Goal: Information Seeking & Learning: Learn about a topic

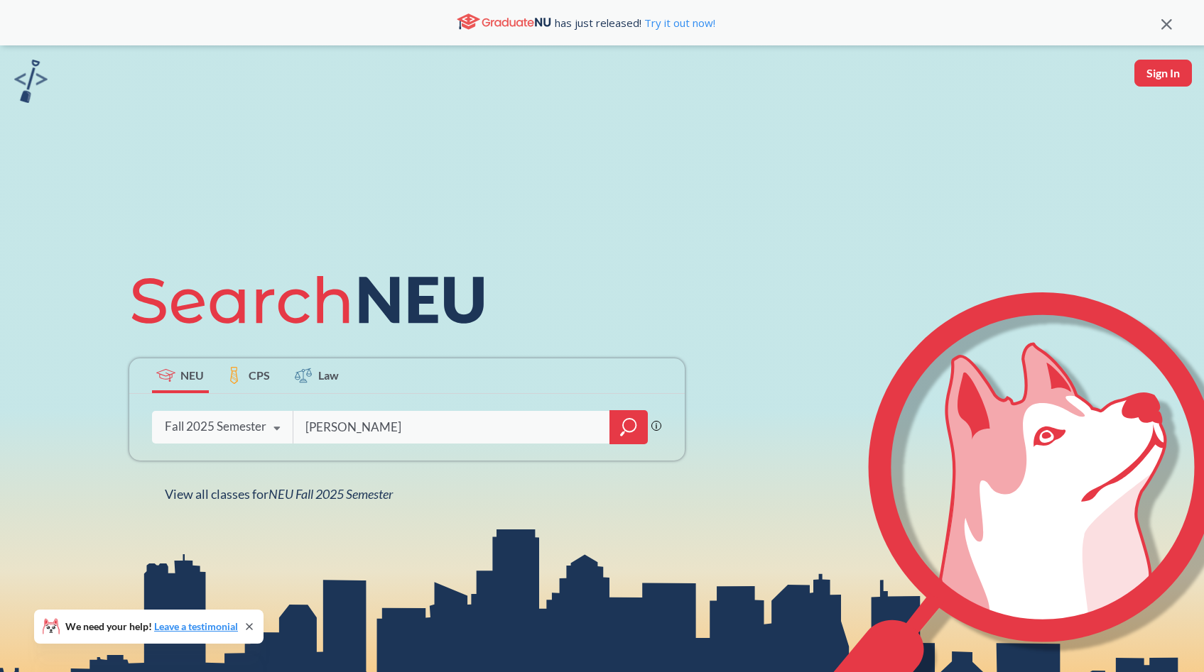
type input "[PERSON_NAME]"
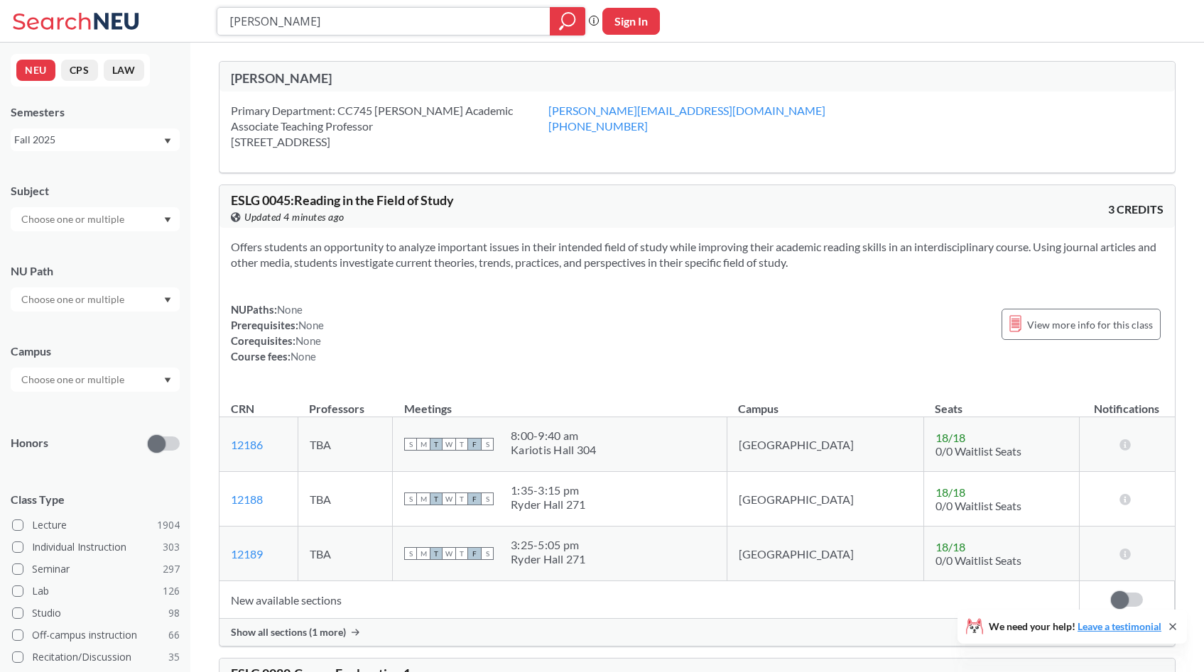
drag, startPoint x: 288, startPoint y: 28, endPoint x: 98, endPoint y: 8, distance: 191.3
click at [97, 9] on div "[PERSON_NAME] Phrase search guarantees the exact search appears in the results.…" at bounding box center [602, 21] width 1204 height 43
type input "cs 2100"
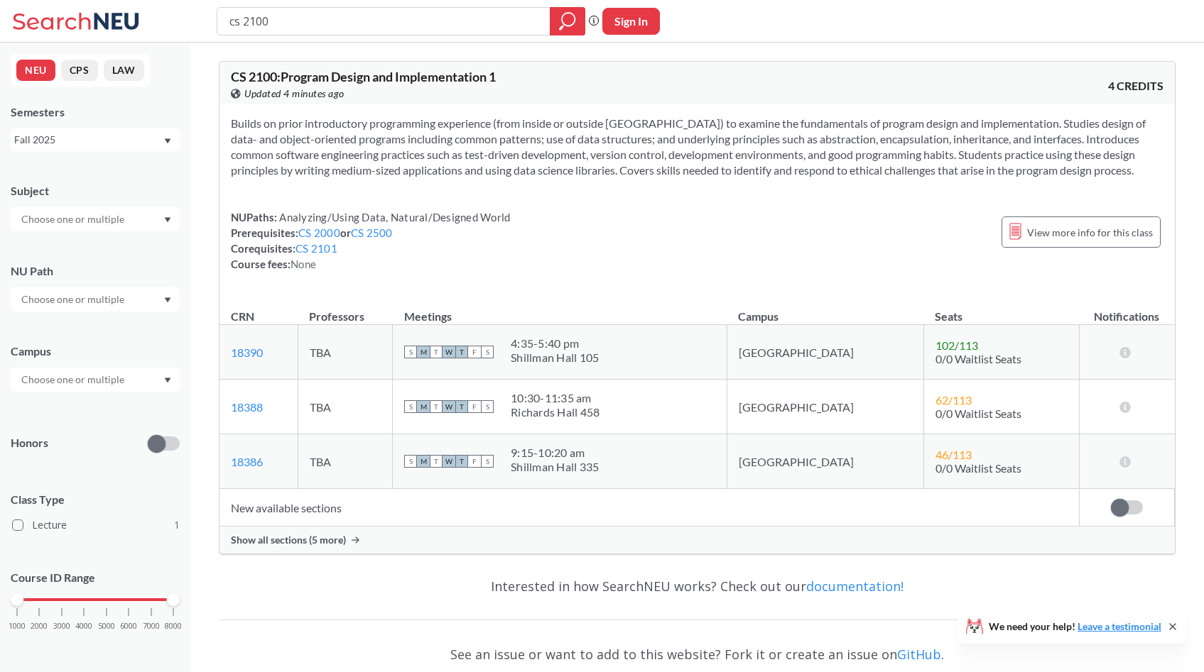
click at [617, 258] on div "NUPaths: Analyzing/Using Data, Natural/Designed World Prerequisites: CS 2000 or…" at bounding box center [697, 240] width 932 height 62
click at [477, 538] on div "Show all sections (5 more)" at bounding box center [696, 540] width 955 height 27
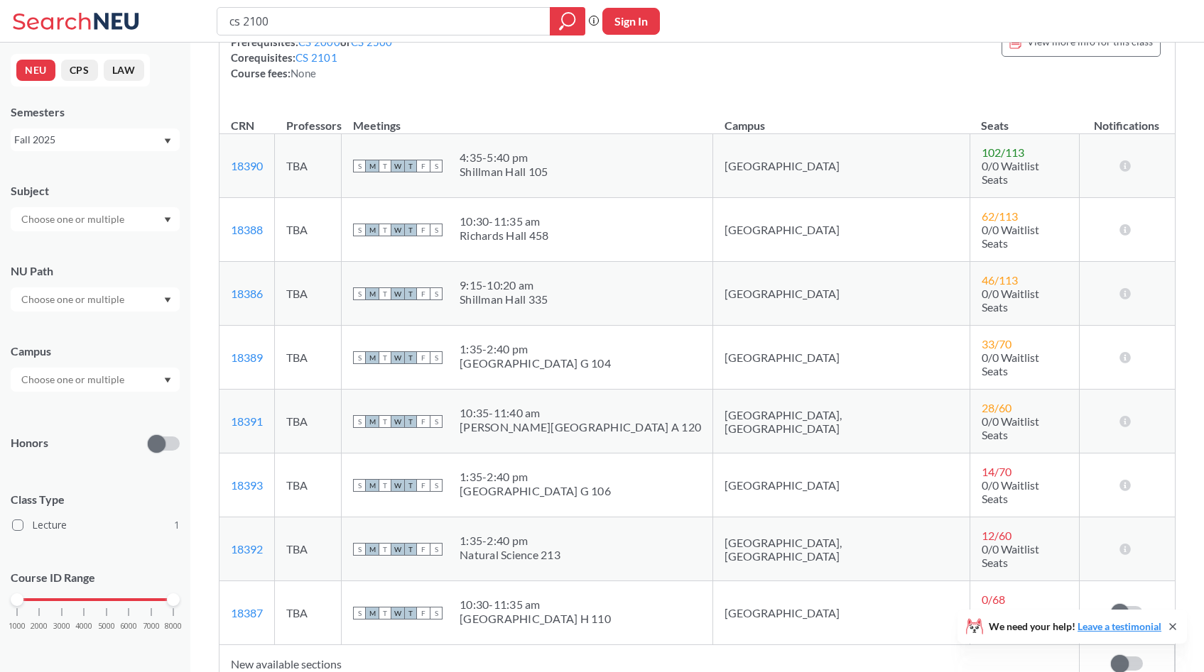
scroll to position [217, 0]
